Goal: Task Accomplishment & Management: Use online tool/utility

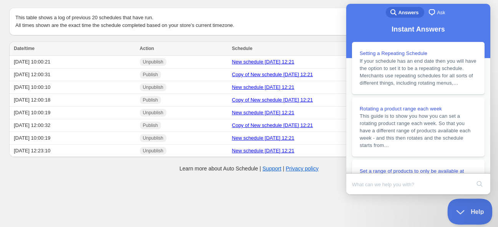
click at [462, 209] on span "Help" at bounding box center [467, 209] width 40 height 5
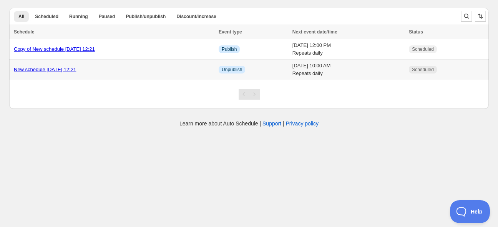
click at [72, 72] on link "New schedule [DATE] 12:21" at bounding box center [45, 69] width 62 height 6
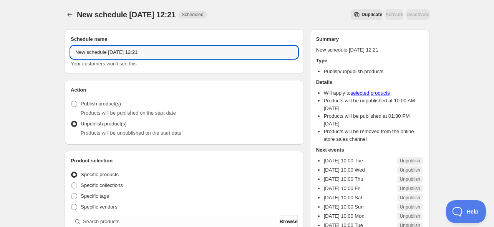
drag, startPoint x: 140, startPoint y: 52, endPoint x: 30, endPoint y: 56, distance: 110.0
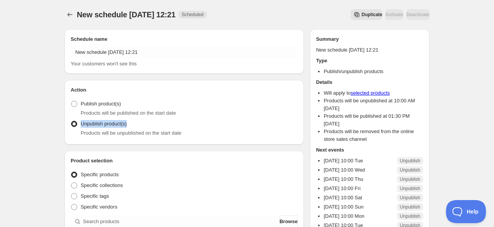
copy span "Unpublish product(s)"
drag, startPoint x: 137, startPoint y: 125, endPoint x: 81, endPoint y: 123, distance: 55.4
click at [81, 123] on div "Unpublish product(s) Products will be unpublished on the start date" at bounding box center [184, 127] width 227 height 18
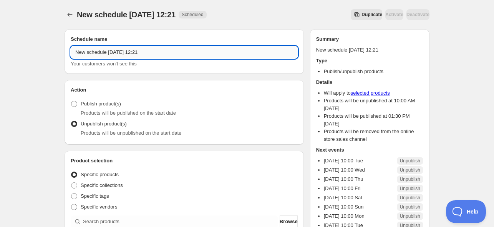
click at [160, 55] on input "New schedule [DATE] 12:21" at bounding box center [184, 52] width 227 height 12
paste input "Unpublish product(s)"
type input "Unpublish product(s)"
